Goal: Task Accomplishment & Management: Use online tool/utility

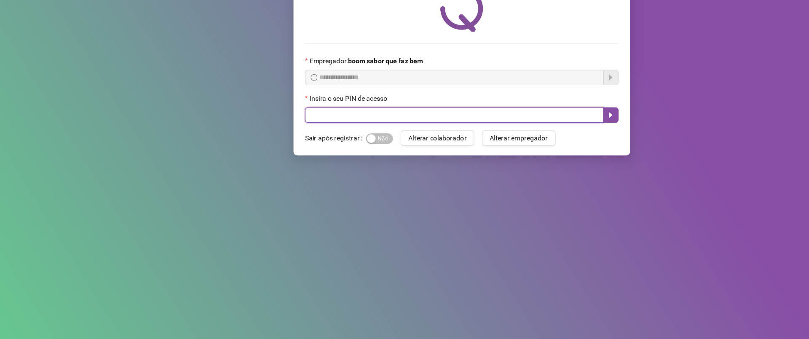
click at [405, 145] on input "text" at bounding box center [398, 142] width 262 height 13
type input "*****"
click at [537, 139] on button "button" at bounding box center [535, 142] width 13 height 13
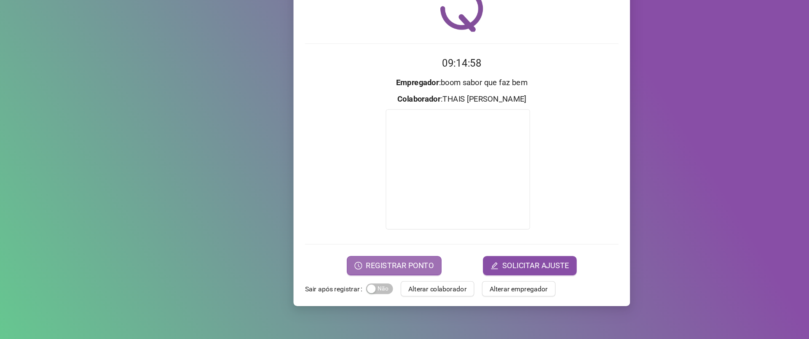
click at [354, 273] on span "REGISTRAR PONTO" at bounding box center [350, 274] width 59 height 10
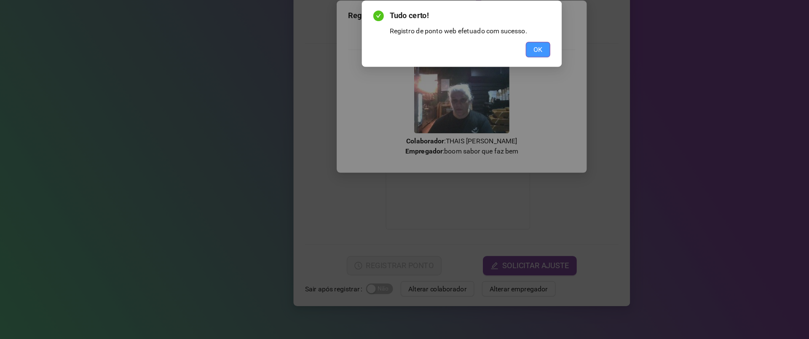
click at [473, 83] on span "OK" at bounding box center [472, 85] width 8 height 9
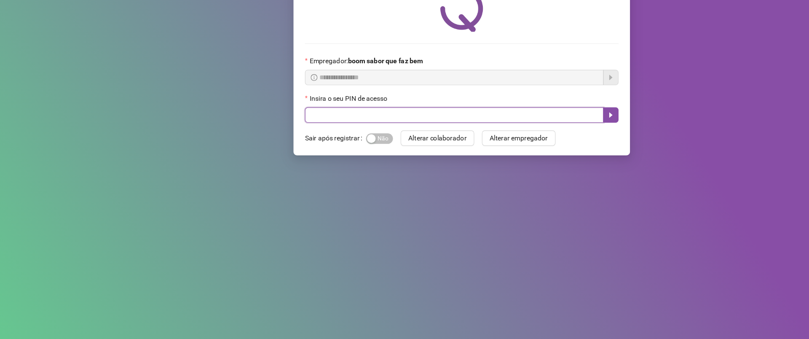
click at [346, 142] on input "text" at bounding box center [398, 142] width 262 height 13
type input "*****"
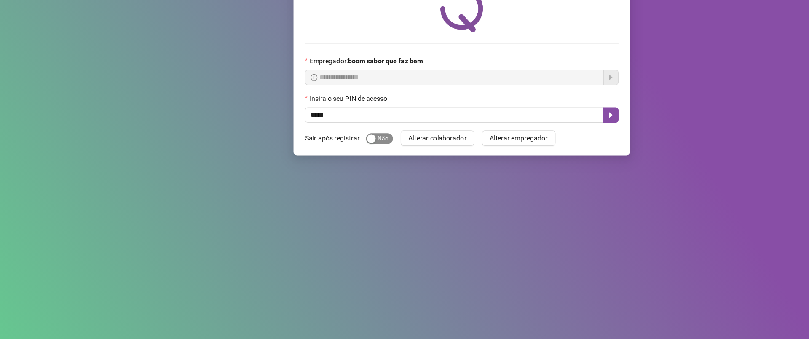
click at [328, 161] on button "Sim Não" at bounding box center [333, 163] width 24 height 9
click at [529, 142] on button "button" at bounding box center [535, 142] width 13 height 13
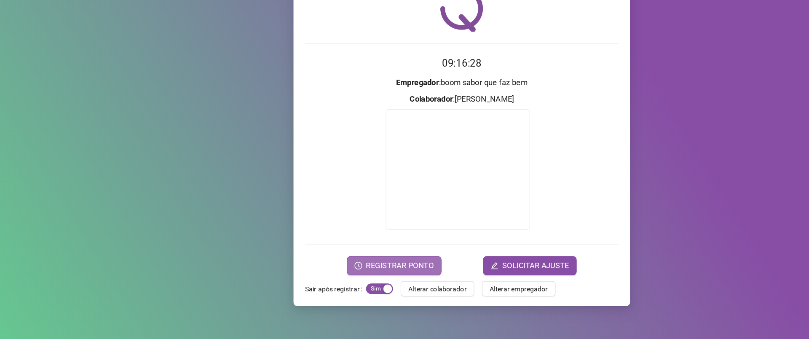
click at [344, 271] on span "REGISTRAR PONTO" at bounding box center [350, 274] width 59 height 10
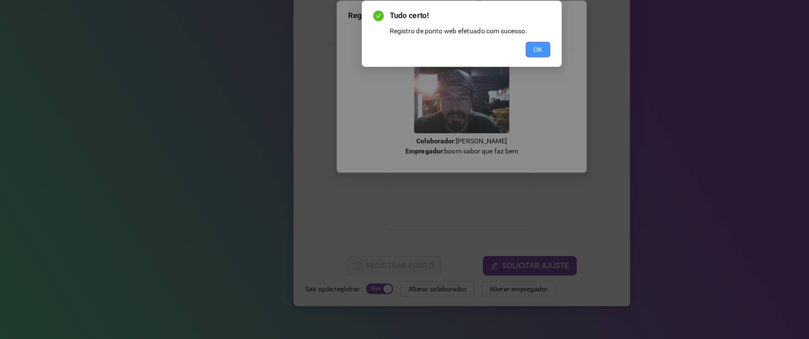
click at [473, 89] on span "OK" at bounding box center [472, 85] width 8 height 9
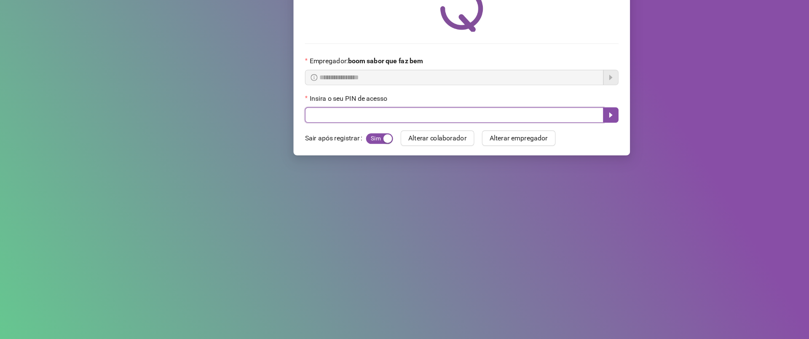
click at [364, 142] on input "text" at bounding box center [398, 142] width 262 height 13
type input "*****"
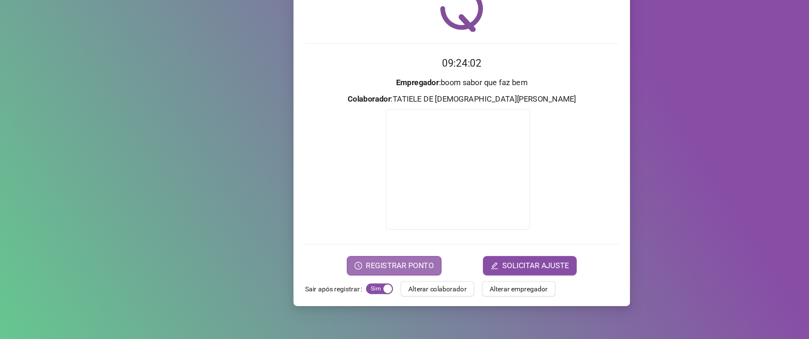
click at [354, 279] on span "REGISTRAR PONTO" at bounding box center [350, 274] width 59 height 10
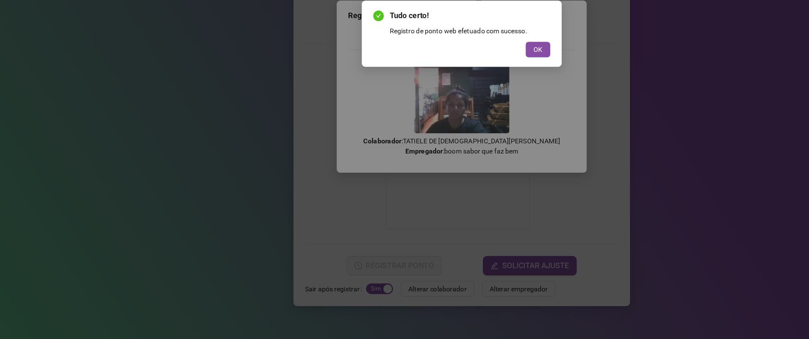
drag, startPoint x: 339, startPoint y: 289, endPoint x: 338, endPoint y: 360, distance: 70.8
click at [338, 339] on html "Página inicial Registrar ponto Espelho de ponto Meus registros Minhas solicitaç…" at bounding box center [404, 169] width 809 height 339
click at [707, 145] on div "Tudo certo! Registro de ponto web efetuado com sucesso. OK" at bounding box center [404, 169] width 809 height 339
drag, startPoint x: 707, startPoint y: 145, endPoint x: 679, endPoint y: 135, distance: 29.5
click at [679, 135] on div "Tudo certo! Registro de ponto web efetuado com sucesso. OK" at bounding box center [404, 169] width 809 height 339
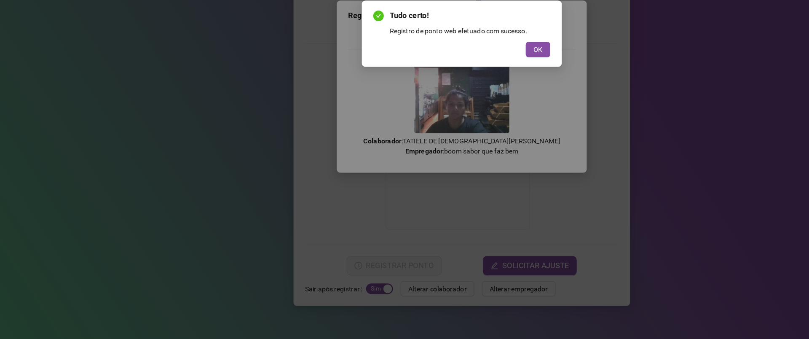
click at [679, 135] on div "Tudo certo! Registro de ponto web efetuado com sucesso. OK" at bounding box center [404, 169] width 809 height 339
